Goal: Information Seeking & Learning: Learn about a topic

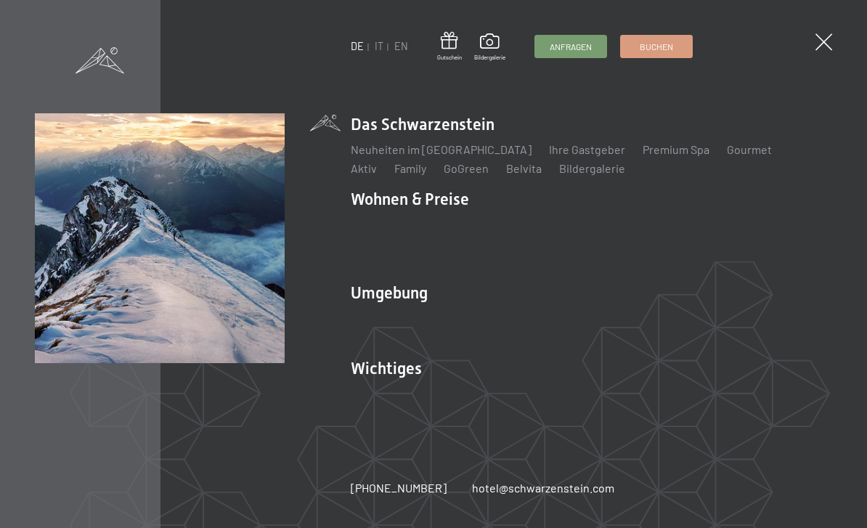
click at [684, 314] on link "Sehenswürdigkeiten" at bounding box center [678, 318] width 107 height 14
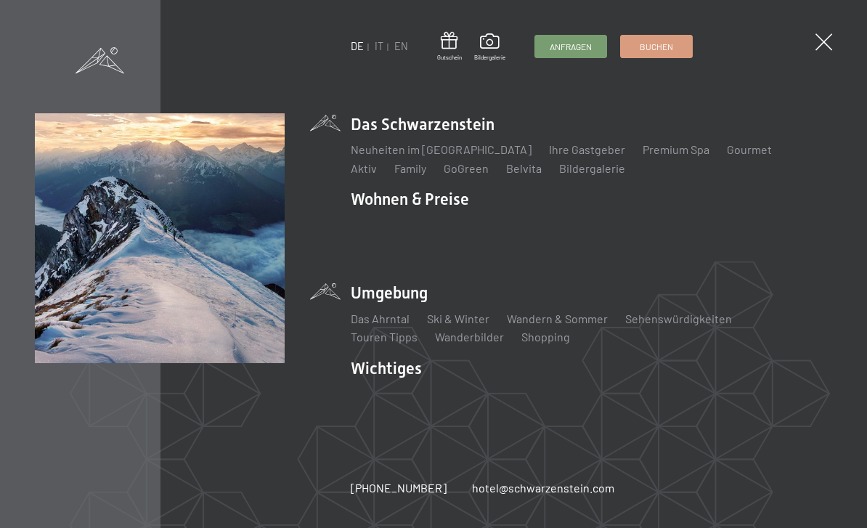
click at [348, 205] on img at bounding box center [179, 179] width 358 height 358
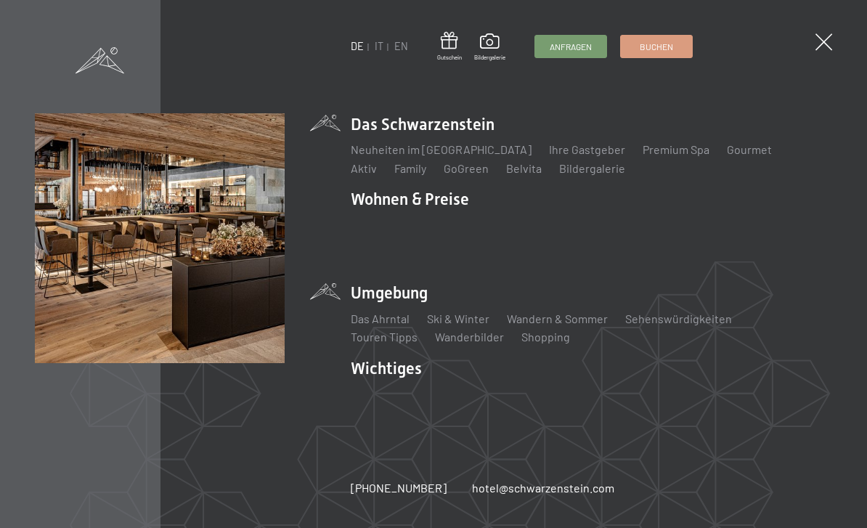
click at [394, 165] on link "Family" at bounding box center [410, 168] width 32 height 14
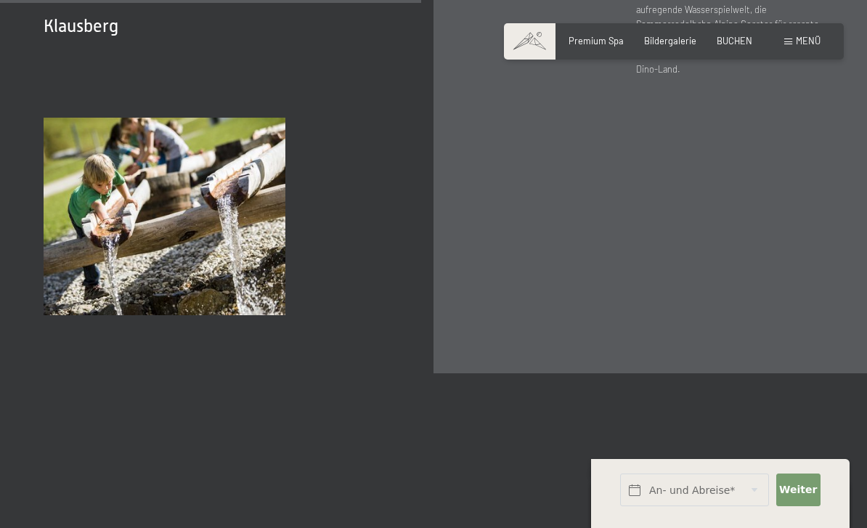
scroll to position [4046, 0]
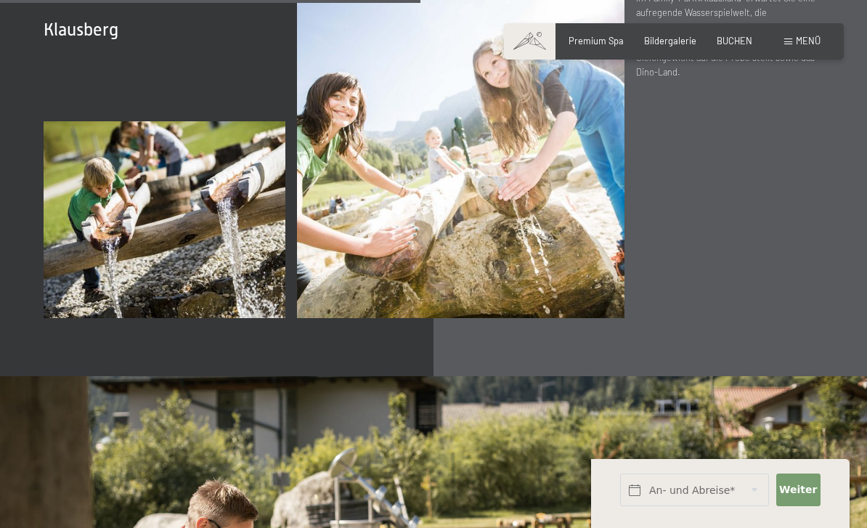
click at [68, 306] on img at bounding box center [165, 219] width 242 height 197
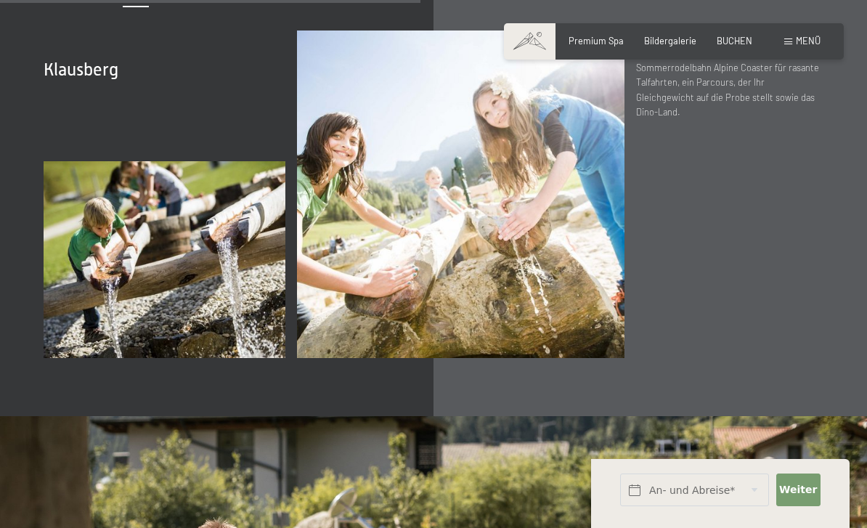
scroll to position [3920, 0]
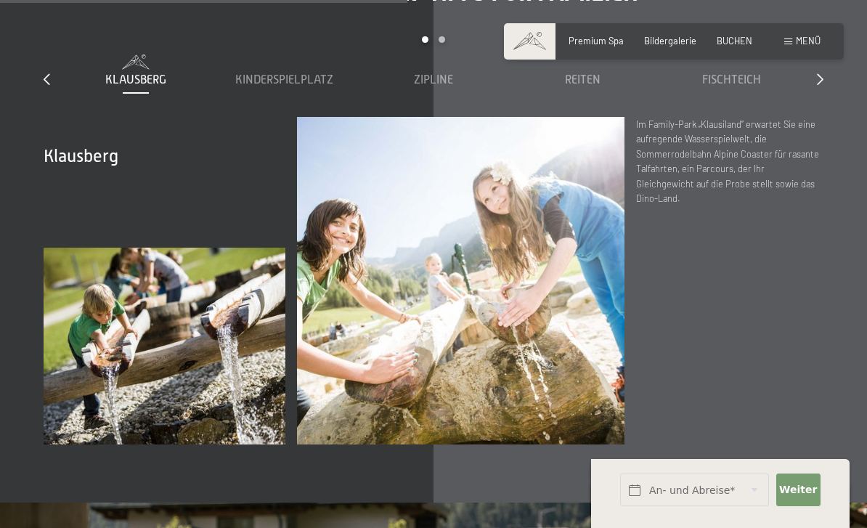
click at [440, 88] on div "Zipline" at bounding box center [432, 80] width 137 height 16
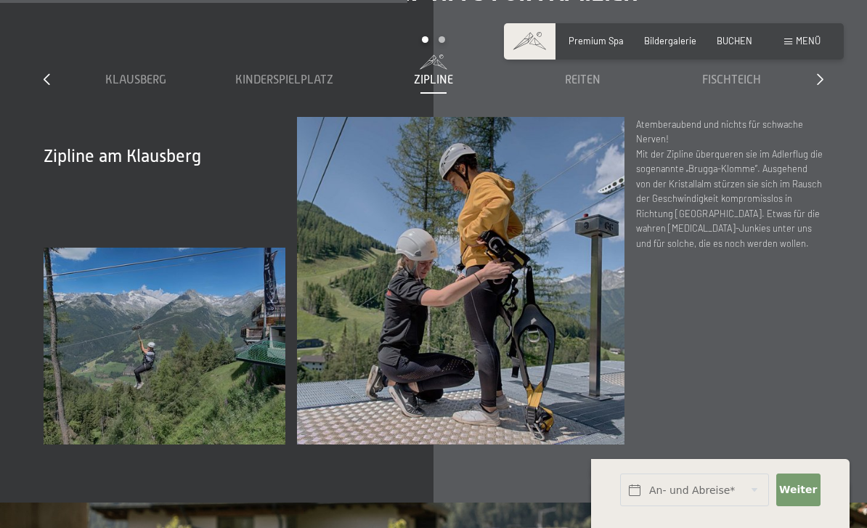
click at [734, 86] on span "Fischteich" at bounding box center [731, 79] width 59 height 13
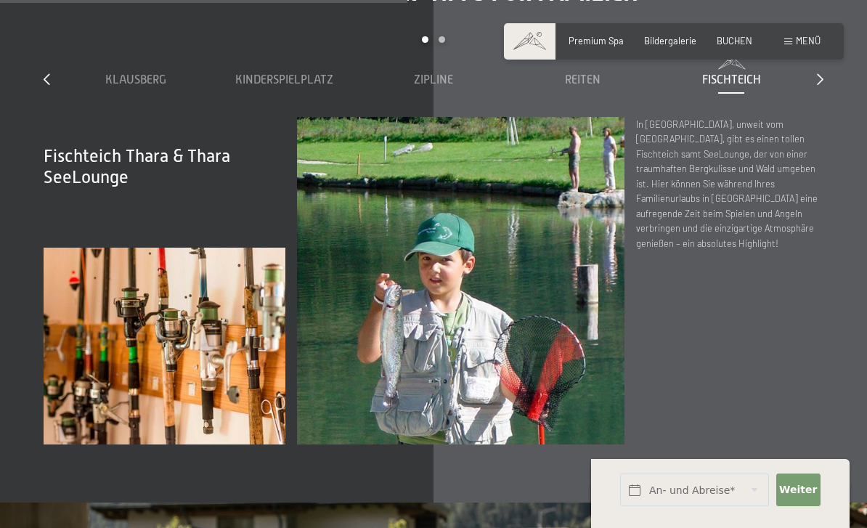
click at [584, 88] on div "Reiten" at bounding box center [582, 80] width 137 height 16
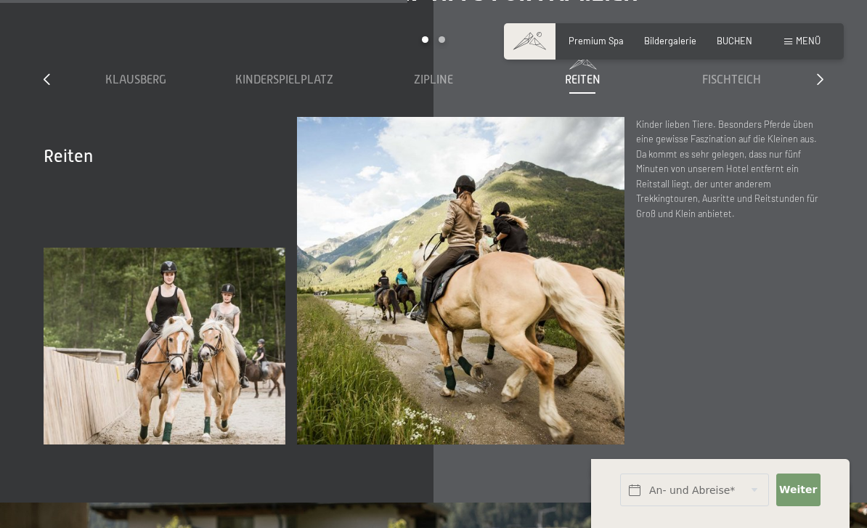
click at [436, 88] on div "Zipline" at bounding box center [432, 80] width 137 height 16
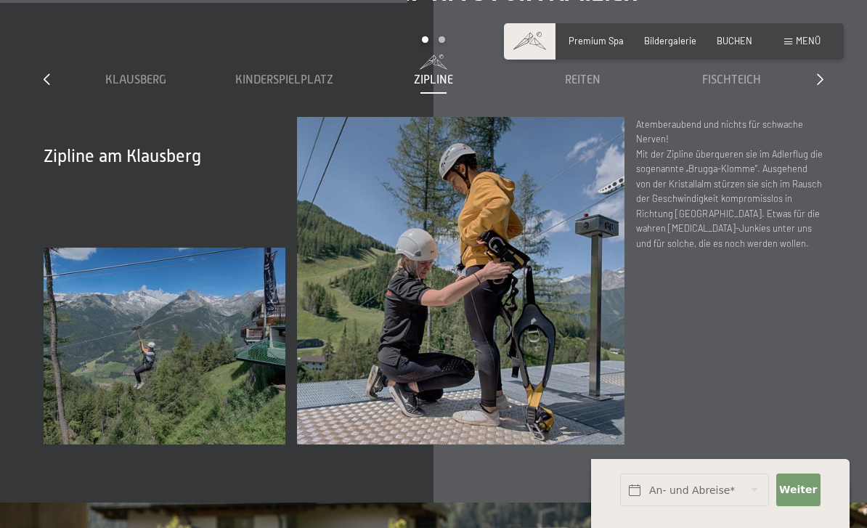
click at [296, 88] on div "Kinderspielplatz" at bounding box center [284, 80] width 137 height 16
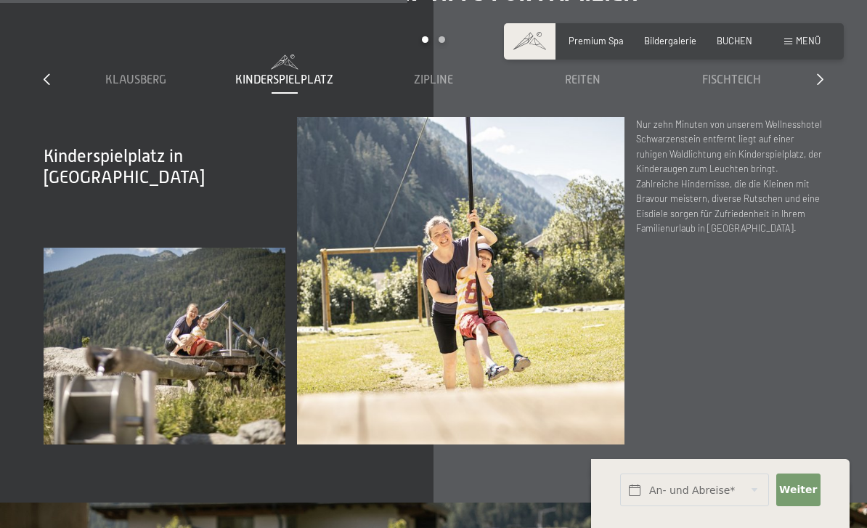
click at [137, 86] on span "Klausberg" at bounding box center [135, 79] width 61 height 13
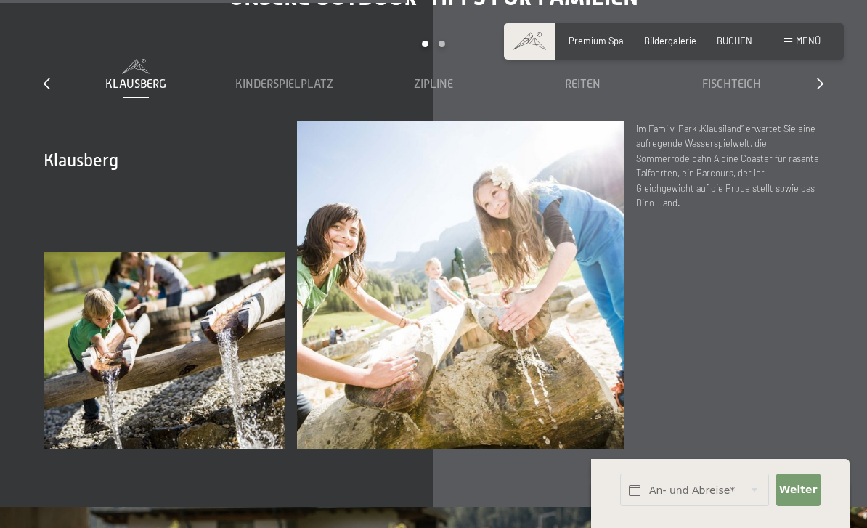
scroll to position [3916, 0]
click at [822, 89] on icon at bounding box center [819, 83] width 7 height 12
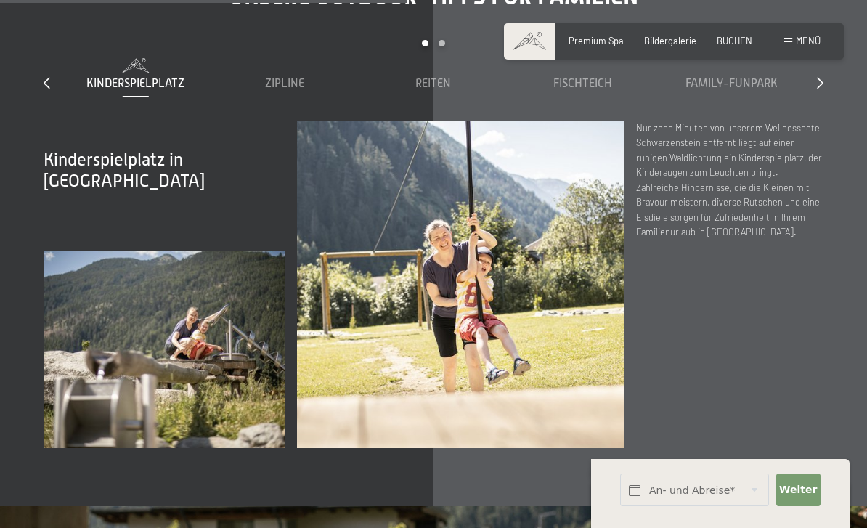
click at [754, 90] on span "Family-Funpark" at bounding box center [731, 83] width 92 height 13
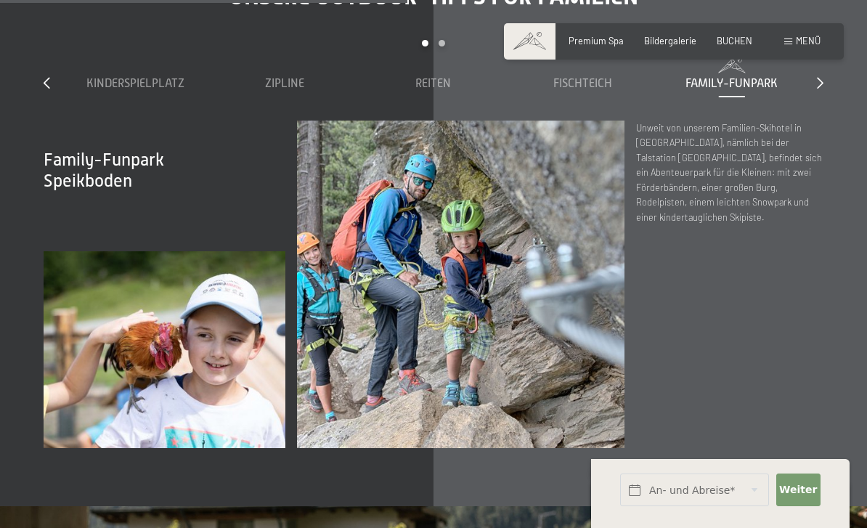
click at [818, 89] on icon at bounding box center [819, 83] width 7 height 12
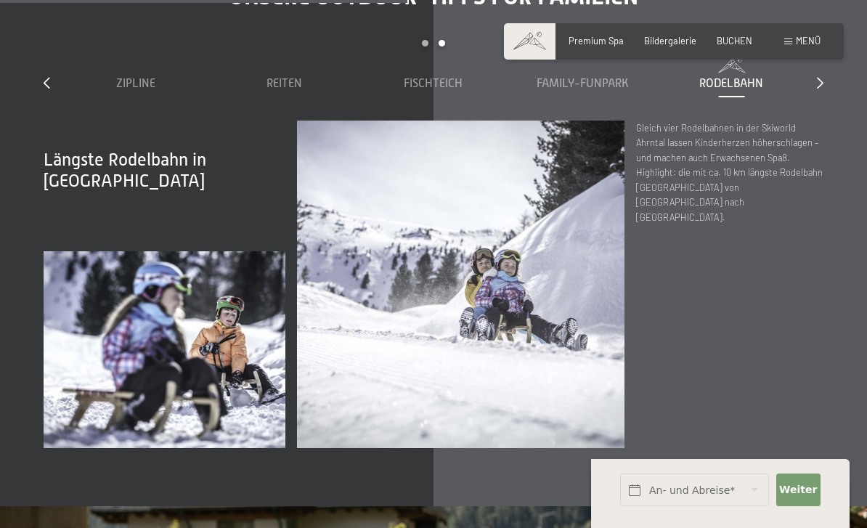
click at [838, 121] on div "Unsere Outdoor-Tipps für Familien slide 3 to 7 of 7 Klausberg Kinderspielplatz …" at bounding box center [433, 215] width 867 height 465
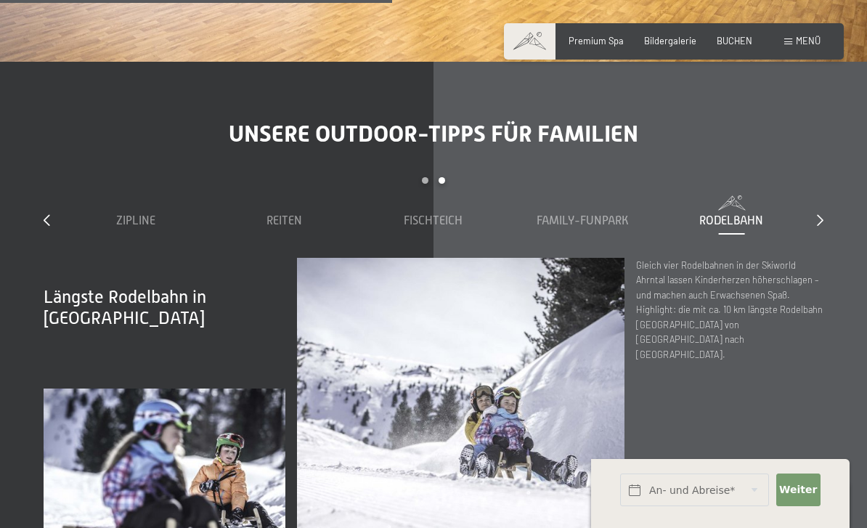
scroll to position [3772, 0]
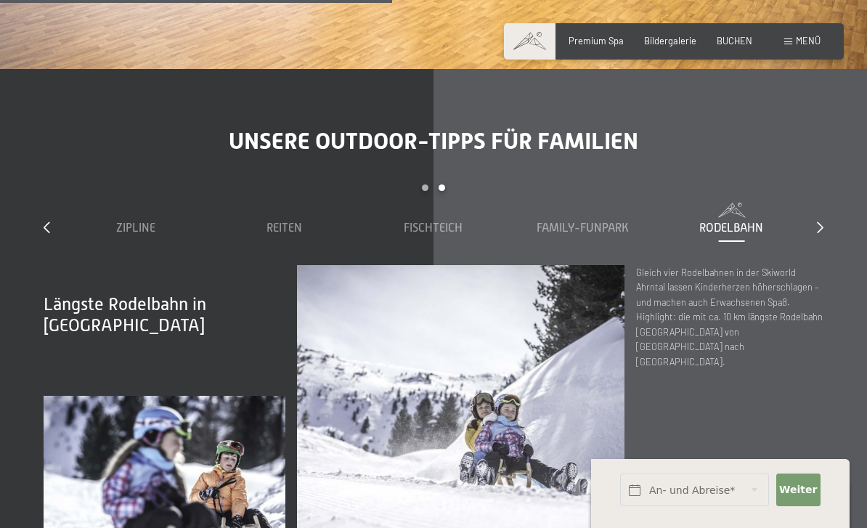
click at [48, 233] on icon at bounding box center [47, 227] width 7 height 12
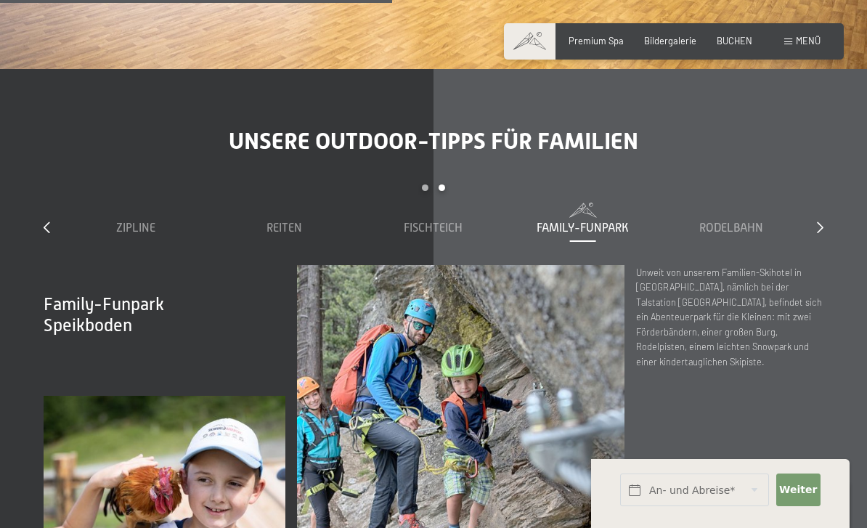
click at [58, 254] on div "slide 3 to 7 of 7 Klausberg Kinderspielplatz [GEOGRAPHIC_DATA] Reiten Fischteic…" at bounding box center [433, 224] width 779 height 81
click at [49, 233] on icon at bounding box center [47, 227] width 7 height 12
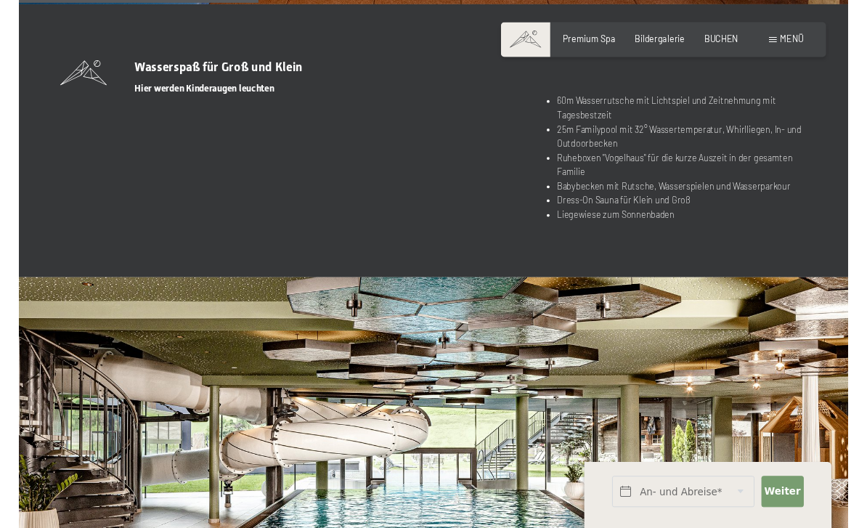
scroll to position [2404, 0]
